Goal: Information Seeking & Learning: Learn about a topic

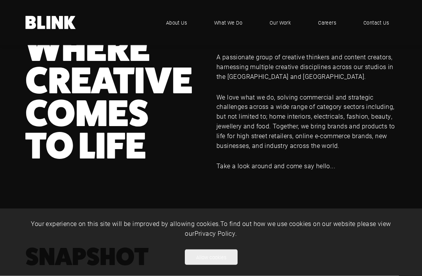
scroll to position [289, 0]
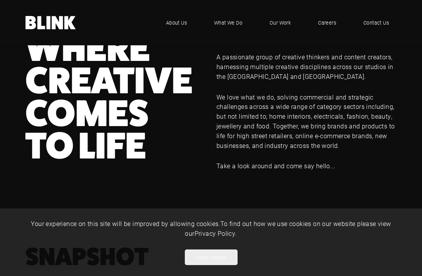
click at [300, 238] on span "Your experience on this site will be improved by allowing cookies. To find out …" at bounding box center [211, 229] width 360 height 18
click at [182, 238] on span "Your experience on this site will be improved by allowing cookies. To find out …" at bounding box center [211, 229] width 360 height 18
click at [285, 23] on span "Our Work" at bounding box center [280, 23] width 21 height 8
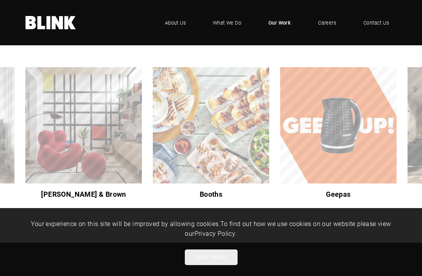
scroll to position [140, 0]
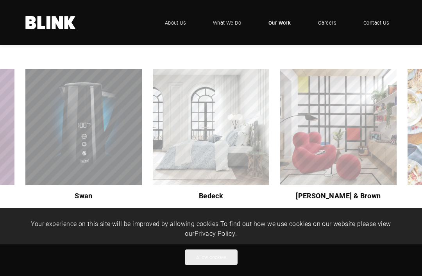
click at [366, 104] on img "9 of 9" at bounding box center [338, 127] width 117 height 117
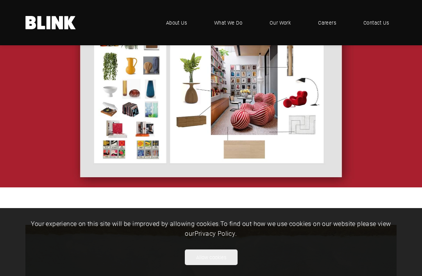
scroll to position [950, 0]
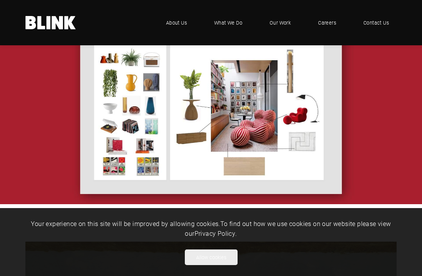
click at [263, 115] on img "1 of 1" at bounding box center [211, 102] width 422 height 206
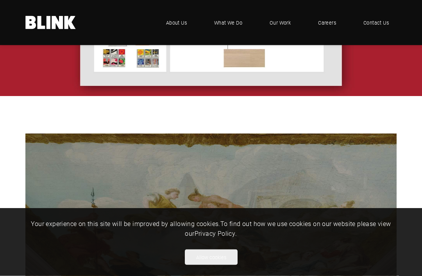
scroll to position [1059, 0]
click at [282, 24] on span "Our Work" at bounding box center [280, 23] width 21 height 8
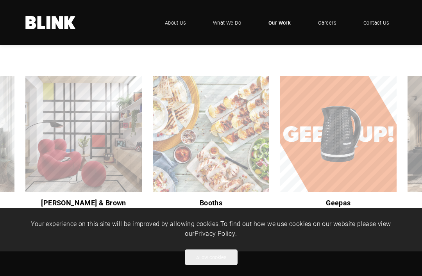
scroll to position [133, 0]
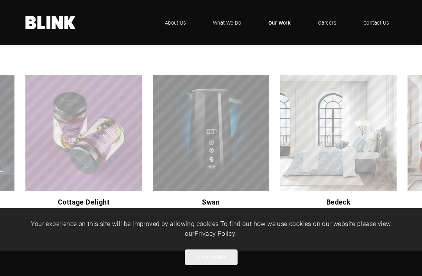
click at [239, 136] on img "7 of 9" at bounding box center [211, 133] width 117 height 117
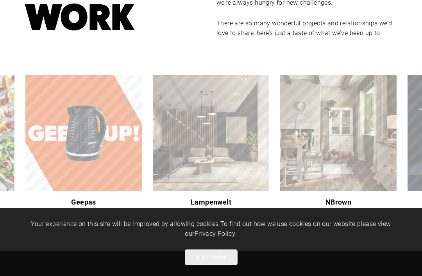
click at [334, 128] on img "4 of 9" at bounding box center [338, 133] width 117 height 117
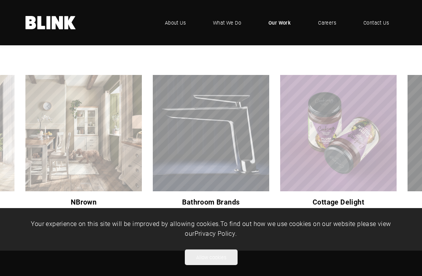
scroll to position [131, 0]
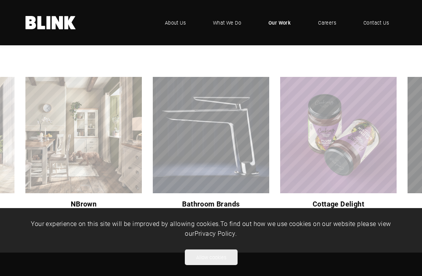
click at [231, 22] on span "What We Do" at bounding box center [227, 23] width 28 height 8
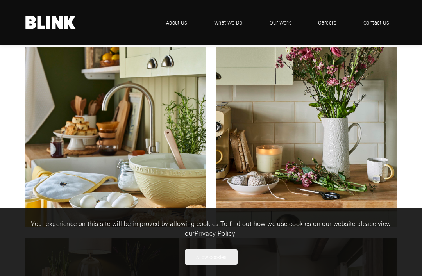
scroll to position [810, 0]
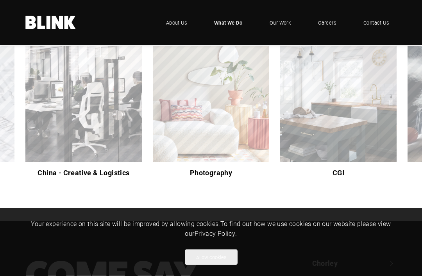
scroll to position [151, 0]
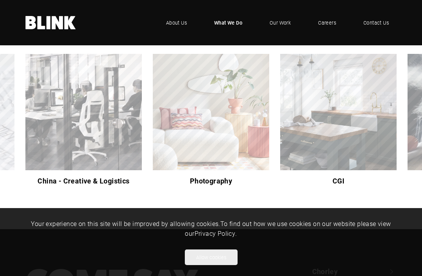
click at [350, 96] on img "2 of 6" at bounding box center [338, 112] width 117 height 117
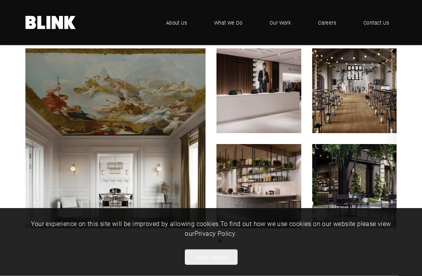
scroll to position [396, 0]
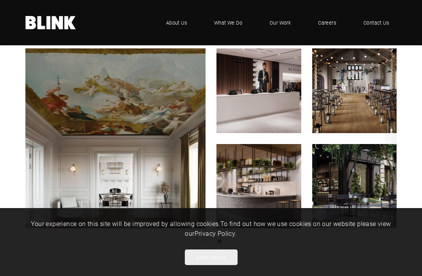
click at [271, 179] on img "3 of 3" at bounding box center [259, 186] width 85 height 85
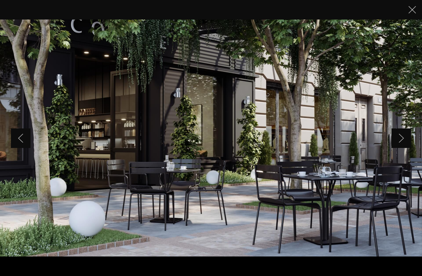
click at [412, 9] on icon "Close" at bounding box center [413, 10] width 8 height 8
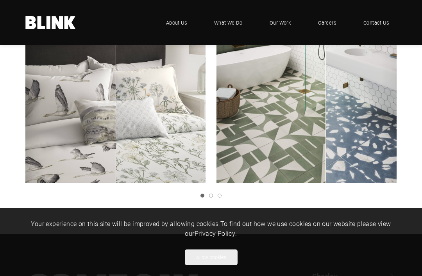
scroll to position [938, 0]
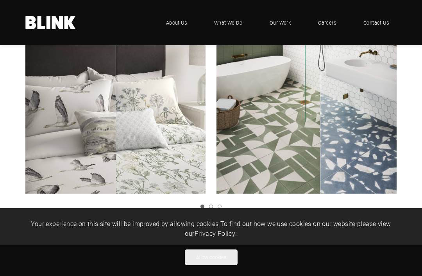
click at [212, 205] on link "Slide 2" at bounding box center [211, 207] width 4 height 4
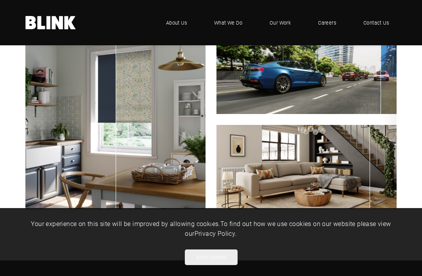
scroll to position [922, 0]
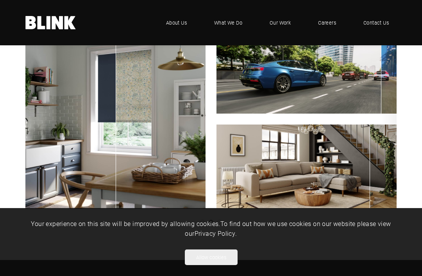
click at [222, 215] on div "Product alternatives in fixed scene Click & Drag to compare Product Alternative…" at bounding box center [210, 126] width 371 height 195
click at [223, 215] on div "Product alternatives in fixed scene Click & Drag to compare Product Alternative…" at bounding box center [210, 126] width 371 height 195
click at [220, 220] on link "Slide 3" at bounding box center [220, 222] width 4 height 4
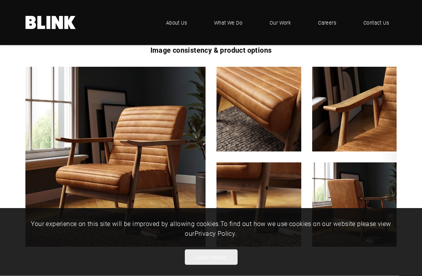
scroll to position [882, 0]
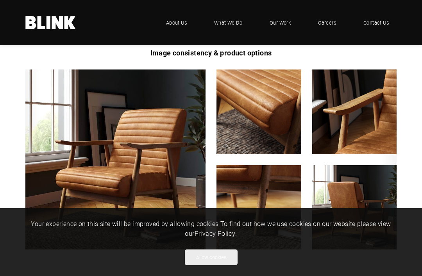
click at [81, 91] on img "3 of 3" at bounding box center [115, 160] width 180 height 180
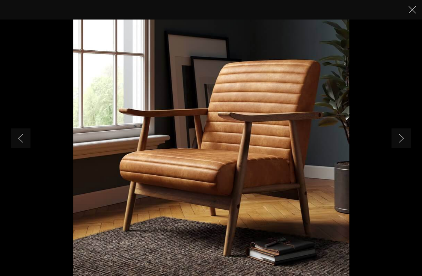
click at [120, 47] on img "1 of 5" at bounding box center [211, 138] width 276 height 276
click at [413, 6] on icon "Close" at bounding box center [413, 10] width 8 height 8
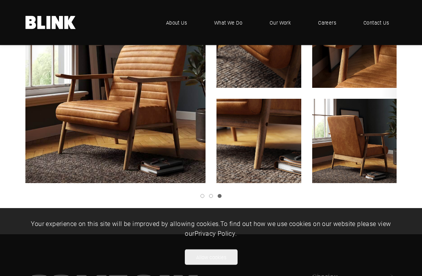
scroll to position [965, 0]
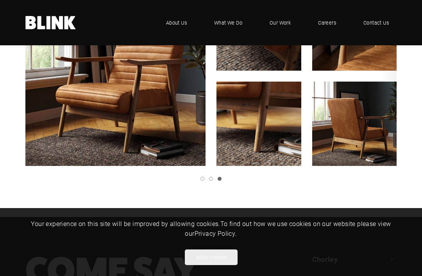
click at [212, 170] on div "Product alternatives in fixed scene Click & Drag to compare Product Alternative…" at bounding box center [210, 83] width 371 height 195
click at [214, 177] on li at bounding box center [217, 179] width 9 height 4
click at [211, 177] on link "Slide 2" at bounding box center [211, 179] width 4 height 4
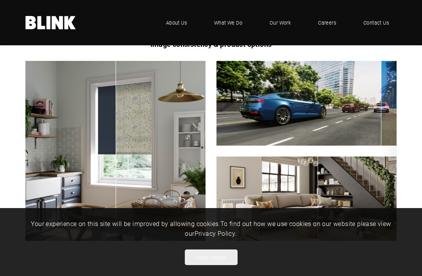
scroll to position [923, 0]
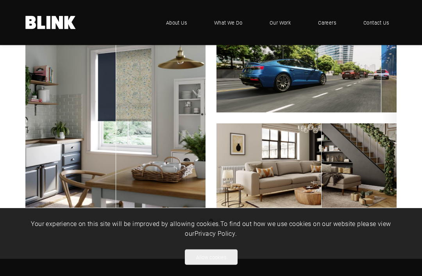
click at [204, 215] on div "Product alternatives in fixed scene Click & Drag to compare Product Alternative…" at bounding box center [210, 125] width 371 height 195
click at [203, 213] on div "Product alternatives in fixed scene Click & Drag to compare Product Alternative…" at bounding box center [210, 125] width 371 height 195
click at [203, 219] on link "Slide 1" at bounding box center [203, 221] width 4 height 4
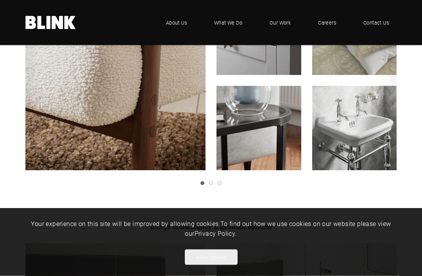
click at [212, 182] on link "Slide 2" at bounding box center [211, 184] width 4 height 4
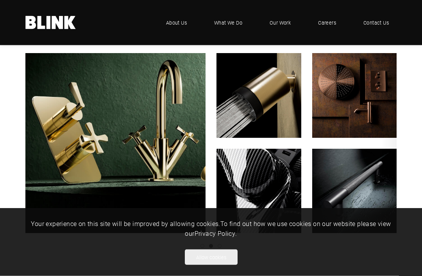
scroll to position [645, 0]
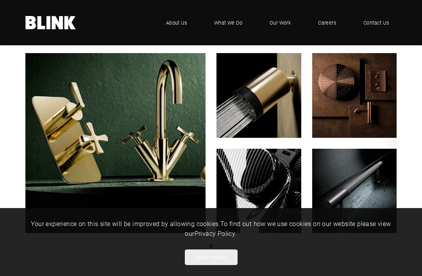
click at [277, 88] on img "2 of 3" at bounding box center [259, 95] width 85 height 85
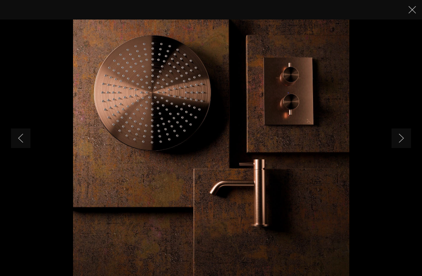
click at [415, 8] on icon "Close" at bounding box center [413, 10] width 8 height 8
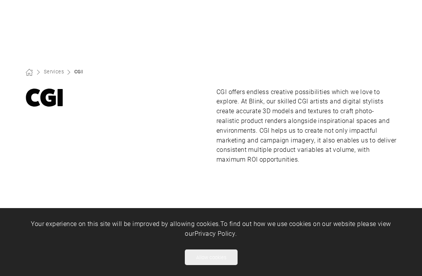
scroll to position [0, 0]
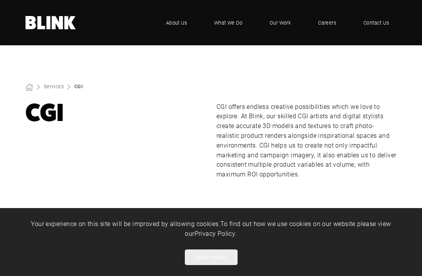
click at [332, 22] on span "Careers" at bounding box center [327, 23] width 18 height 8
